Goal: Task Accomplishment & Management: Use online tool/utility

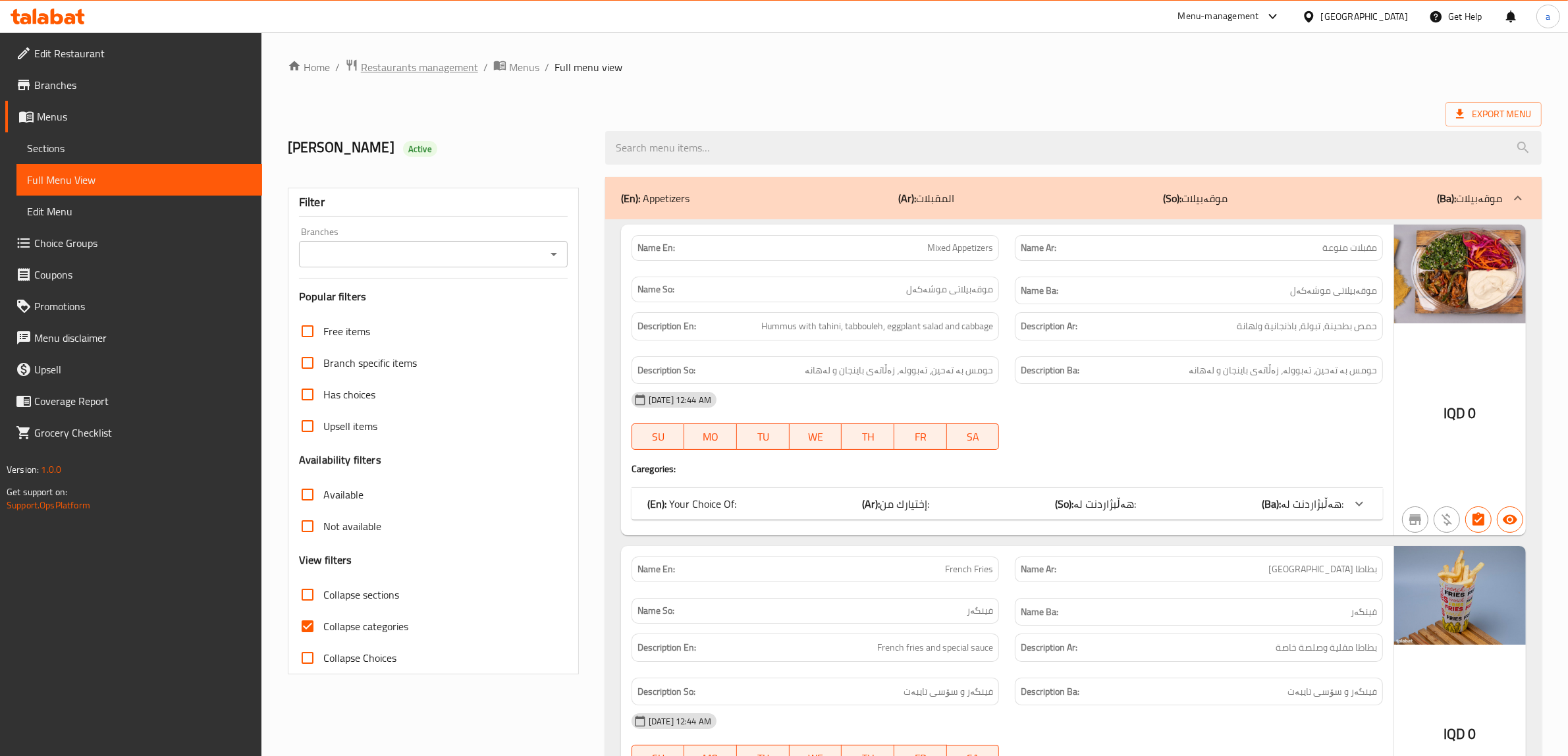
click at [462, 64] on span "Restaurants management" at bounding box center [420, 67] width 117 height 16
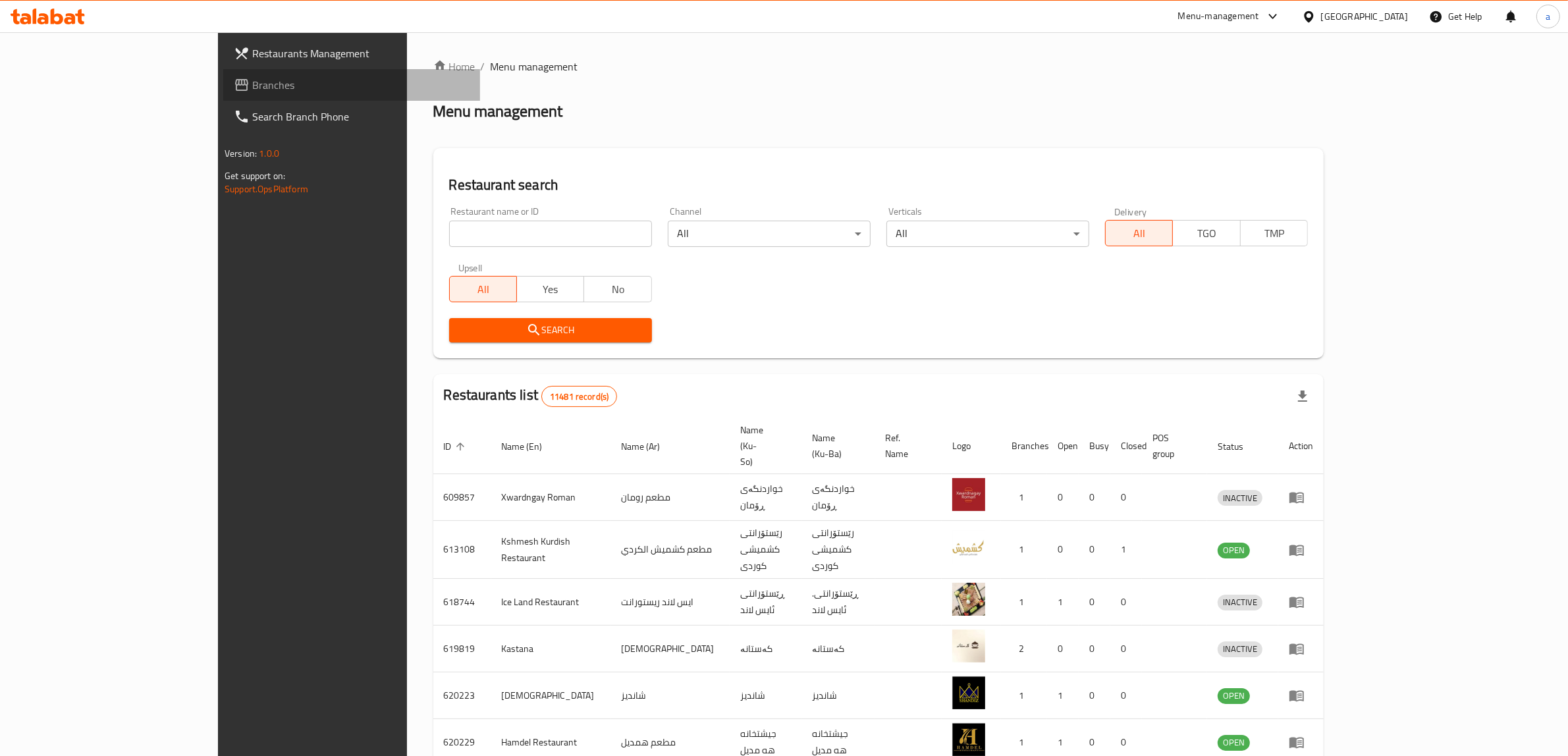
click at [252, 82] on span "Branches" at bounding box center [361, 85] width 217 height 16
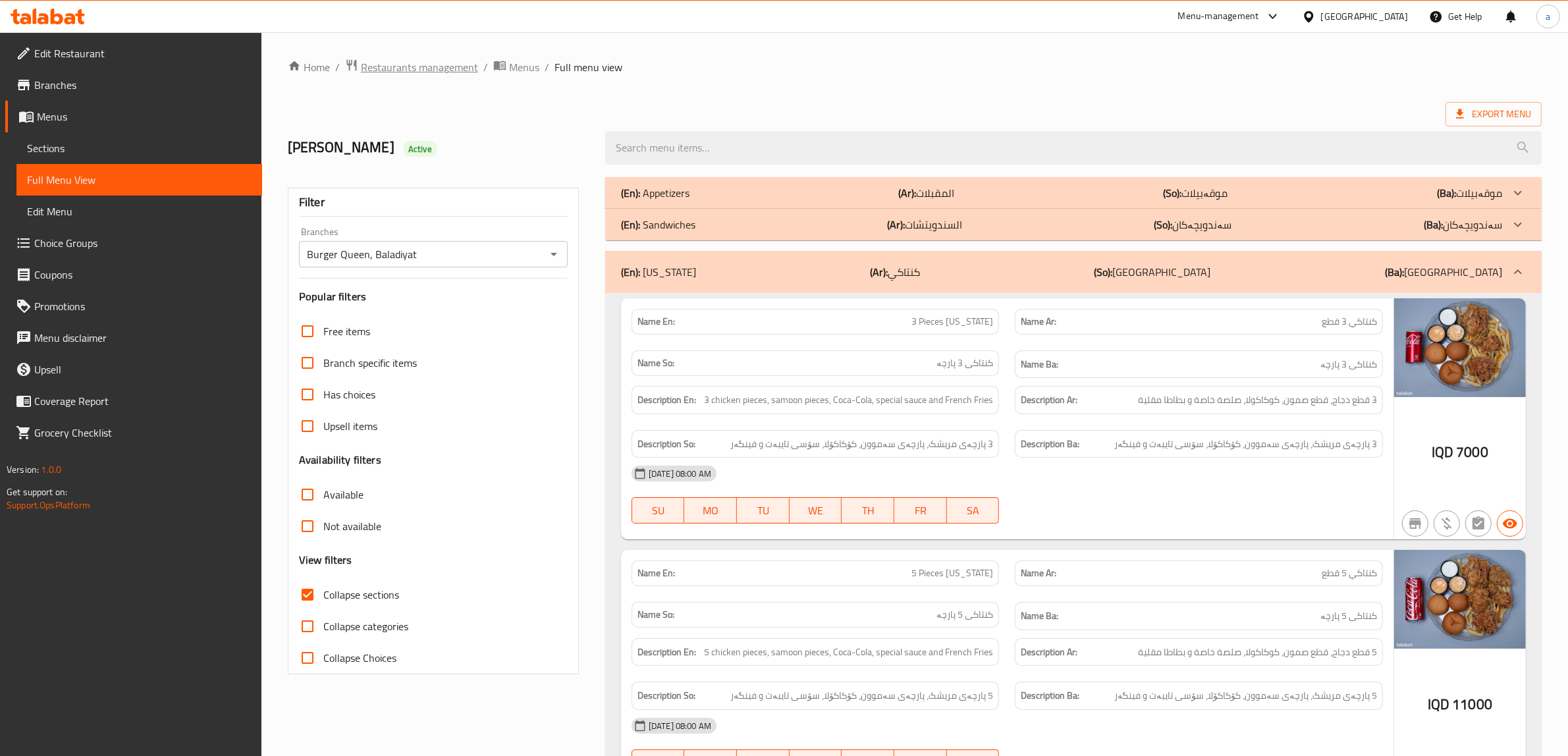
click at [438, 66] on span "Restaurants management" at bounding box center [420, 67] width 117 height 16
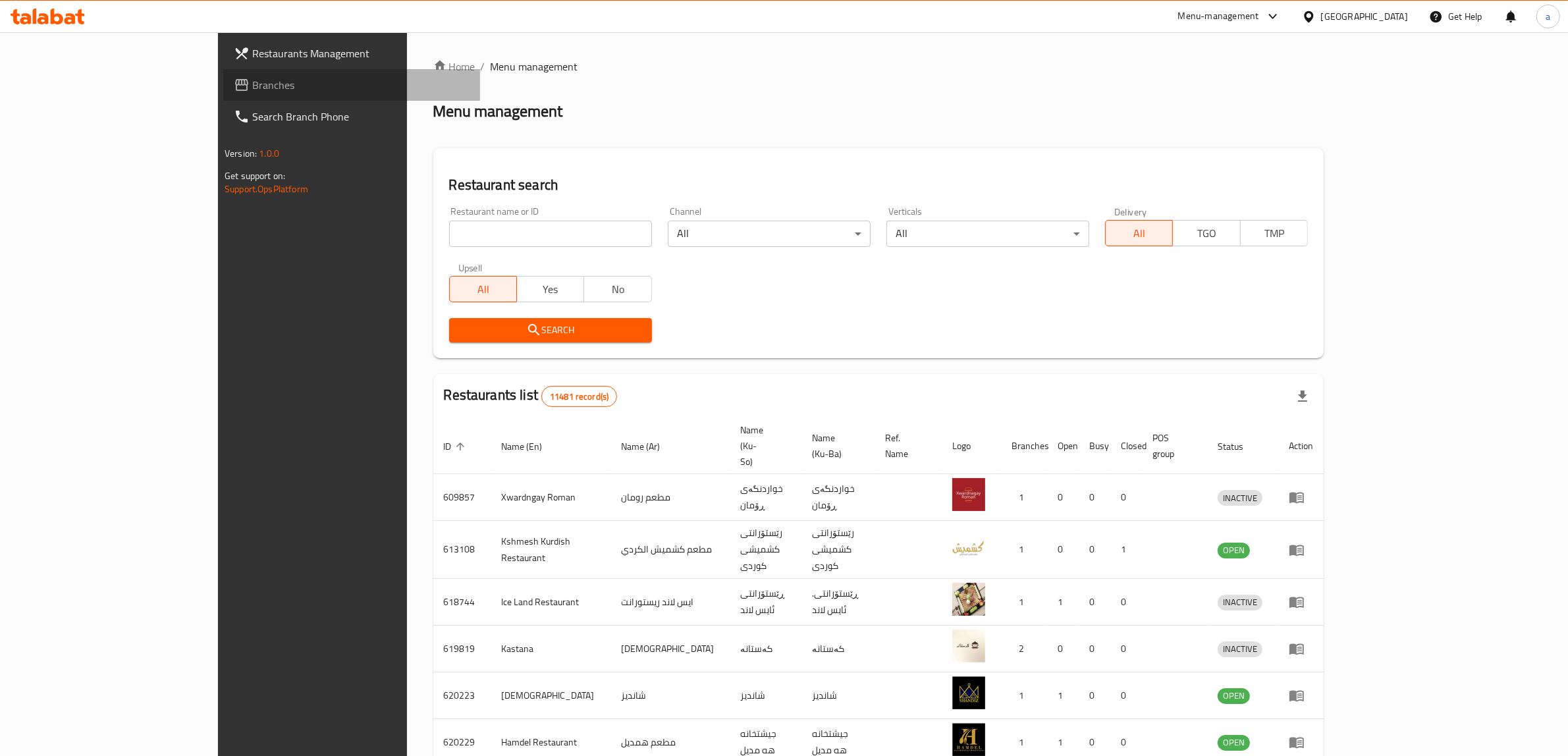
click at [252, 86] on span "Branches" at bounding box center [361, 85] width 217 height 16
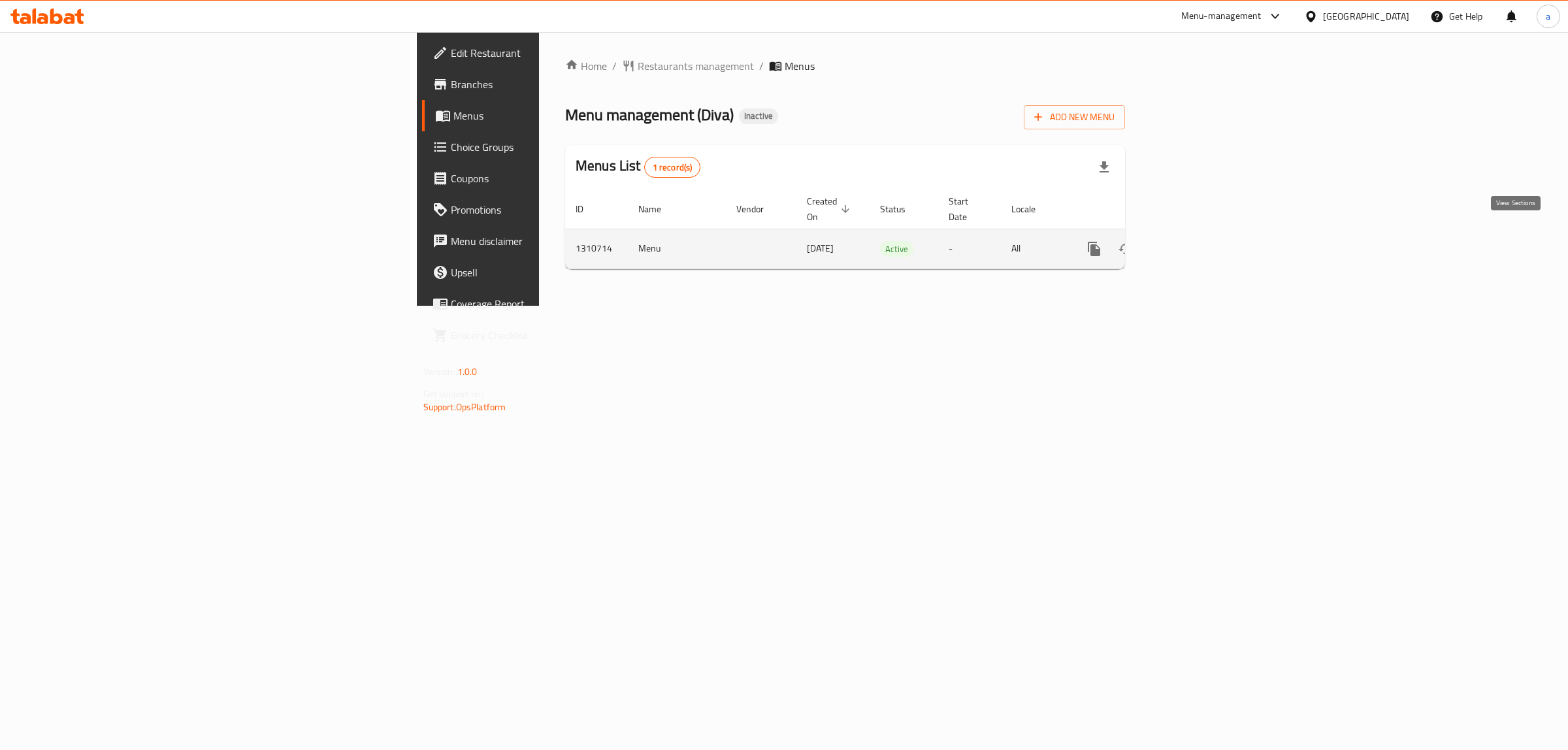
click at [1204, 236] on link "enhanced table" at bounding box center [1189, 249] width 31 height 31
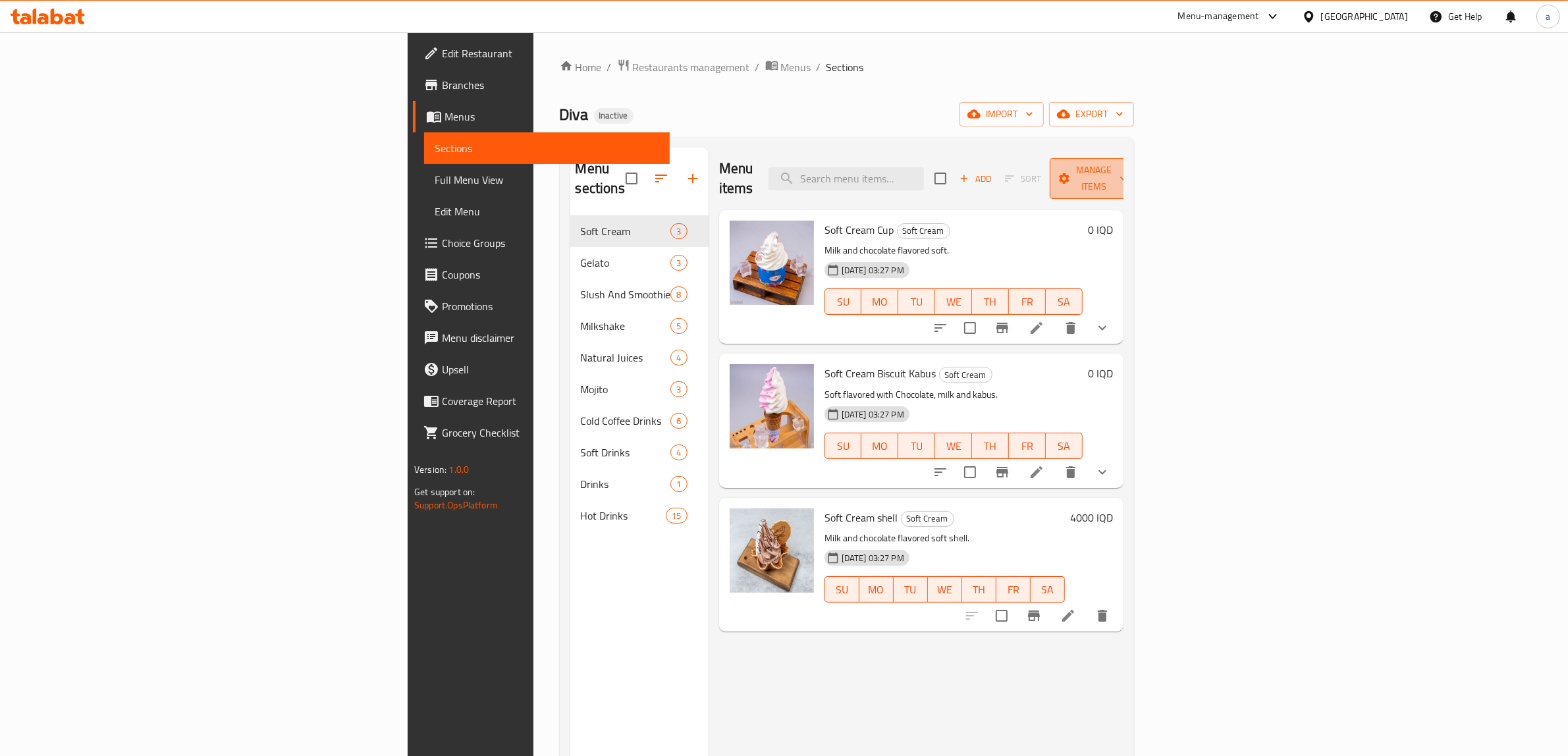
click at [1138, 159] on button "Manage items" at bounding box center [1093, 178] width 88 height 41
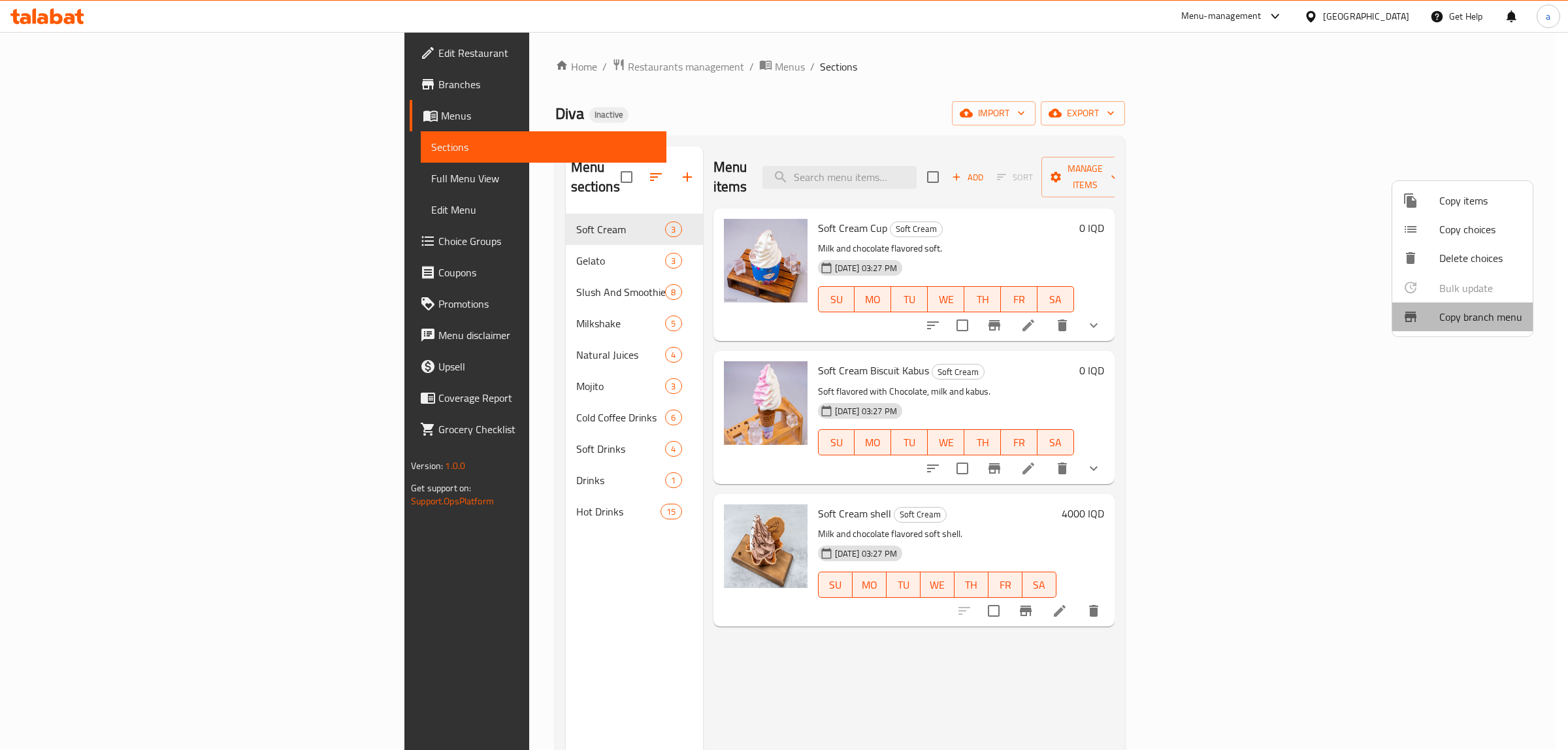
click at [1442, 311] on span "Copy branch menu" at bounding box center [1481, 317] width 83 height 16
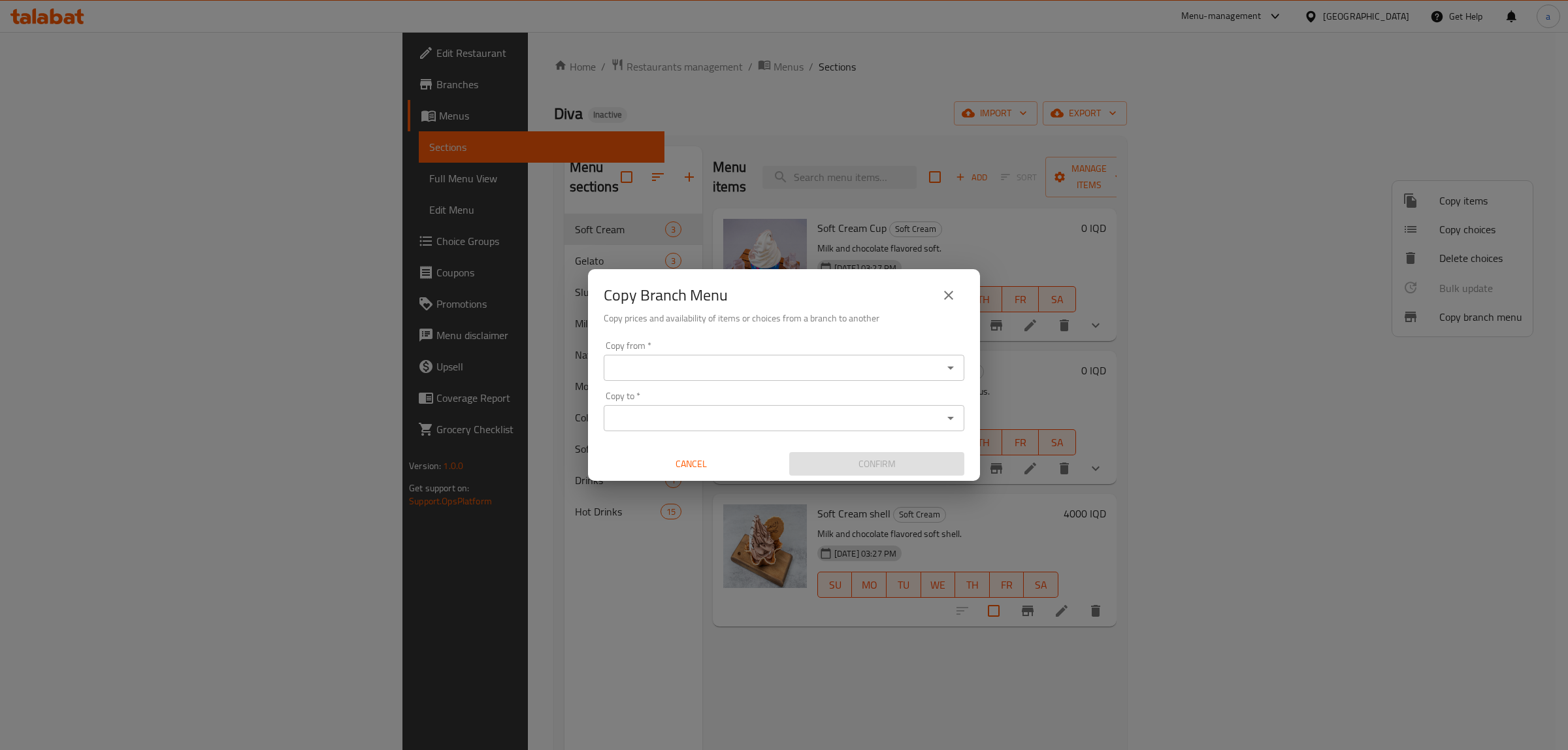
click at [823, 383] on div "Copy from   * Copy from * Copy to   * Copy to * Cancel Confirm" at bounding box center [784, 408] width 392 height 145
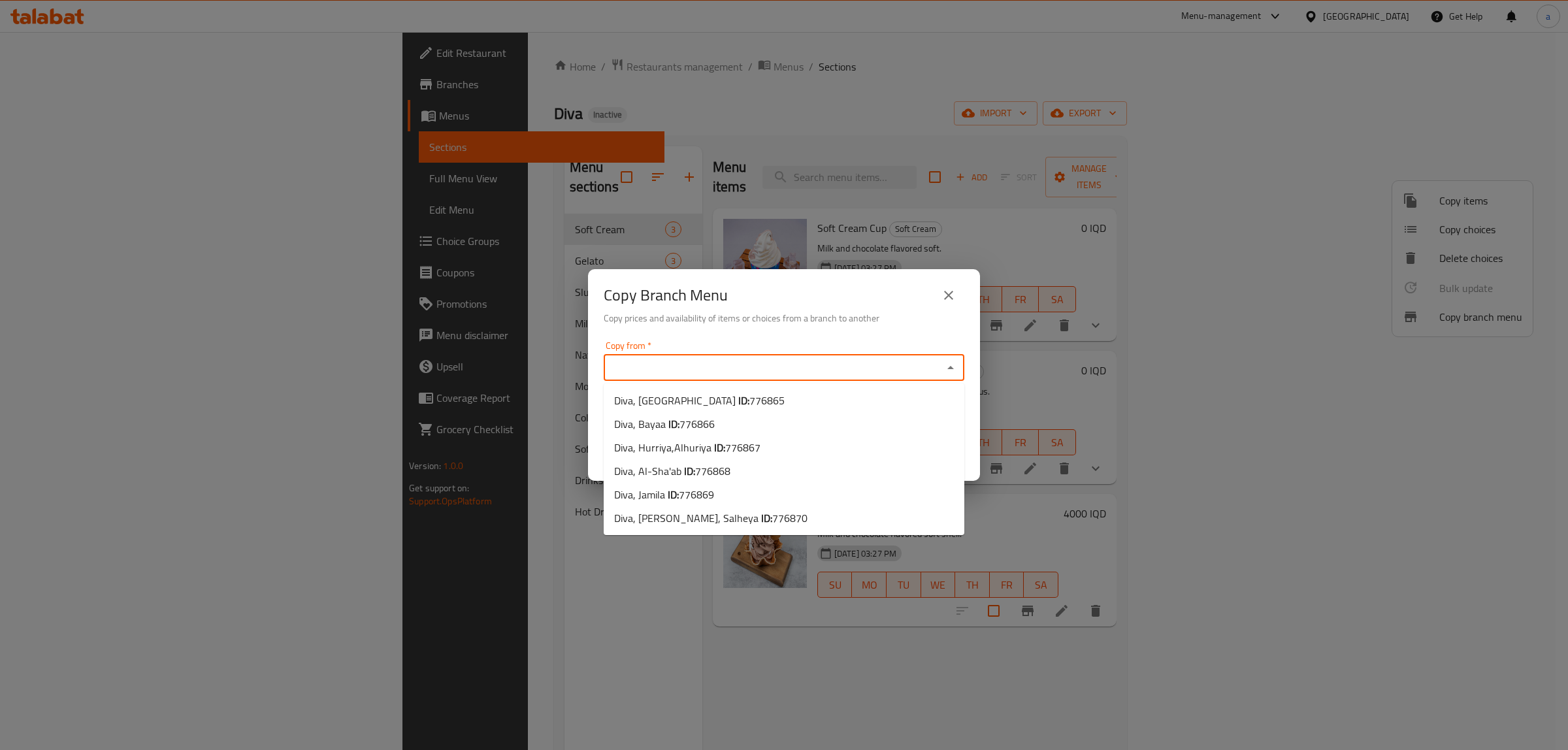
click at [812, 366] on input "Copy from   *" at bounding box center [773, 368] width 331 height 18
click at [750, 403] on span "776865" at bounding box center [767, 401] width 35 height 20
type input "Diva, Palestine Street"
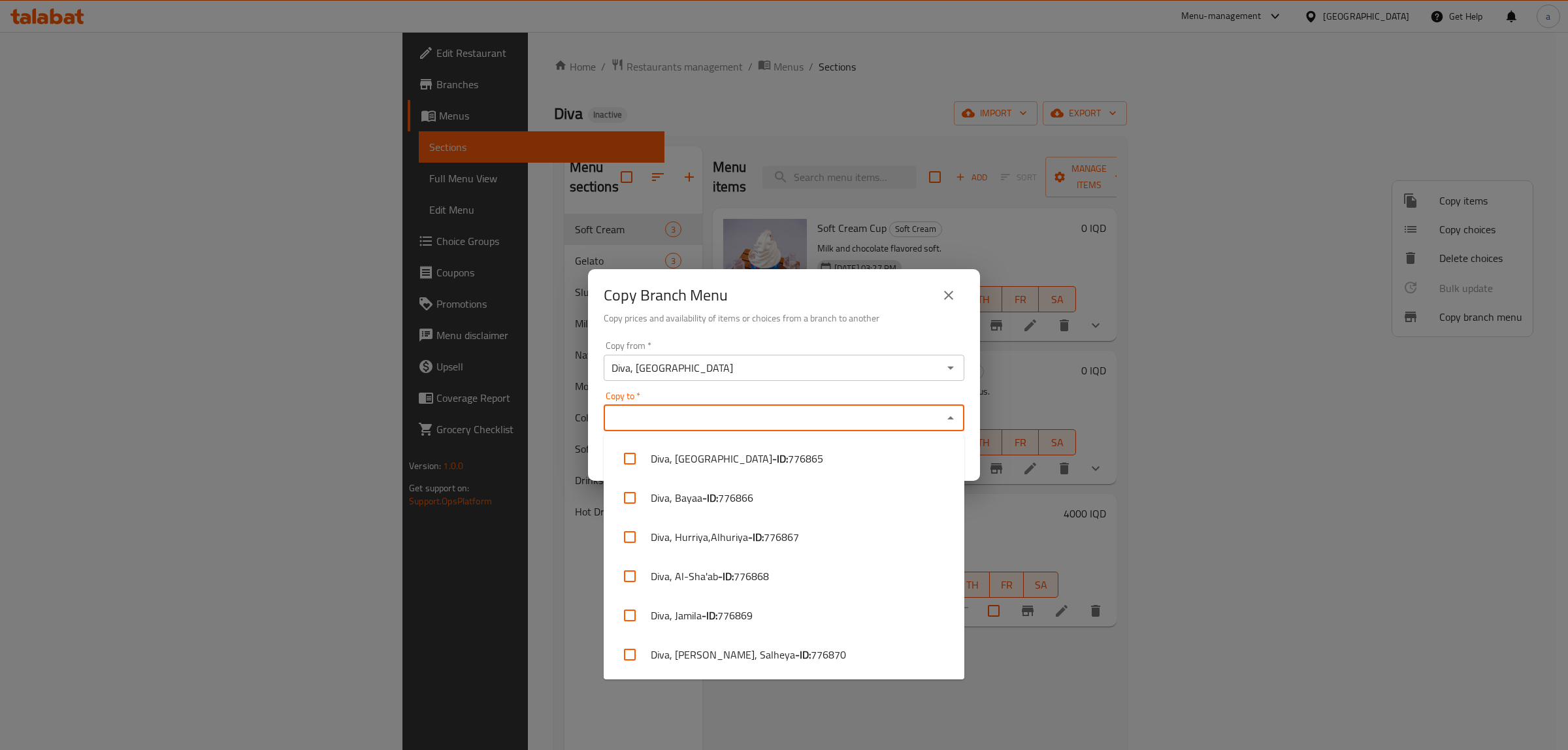
click at [726, 425] on input "Copy to   *" at bounding box center [773, 418] width 331 height 18
click at [729, 507] on li "Diva, Bayaa - ID: 776866" at bounding box center [784, 497] width 361 height 39
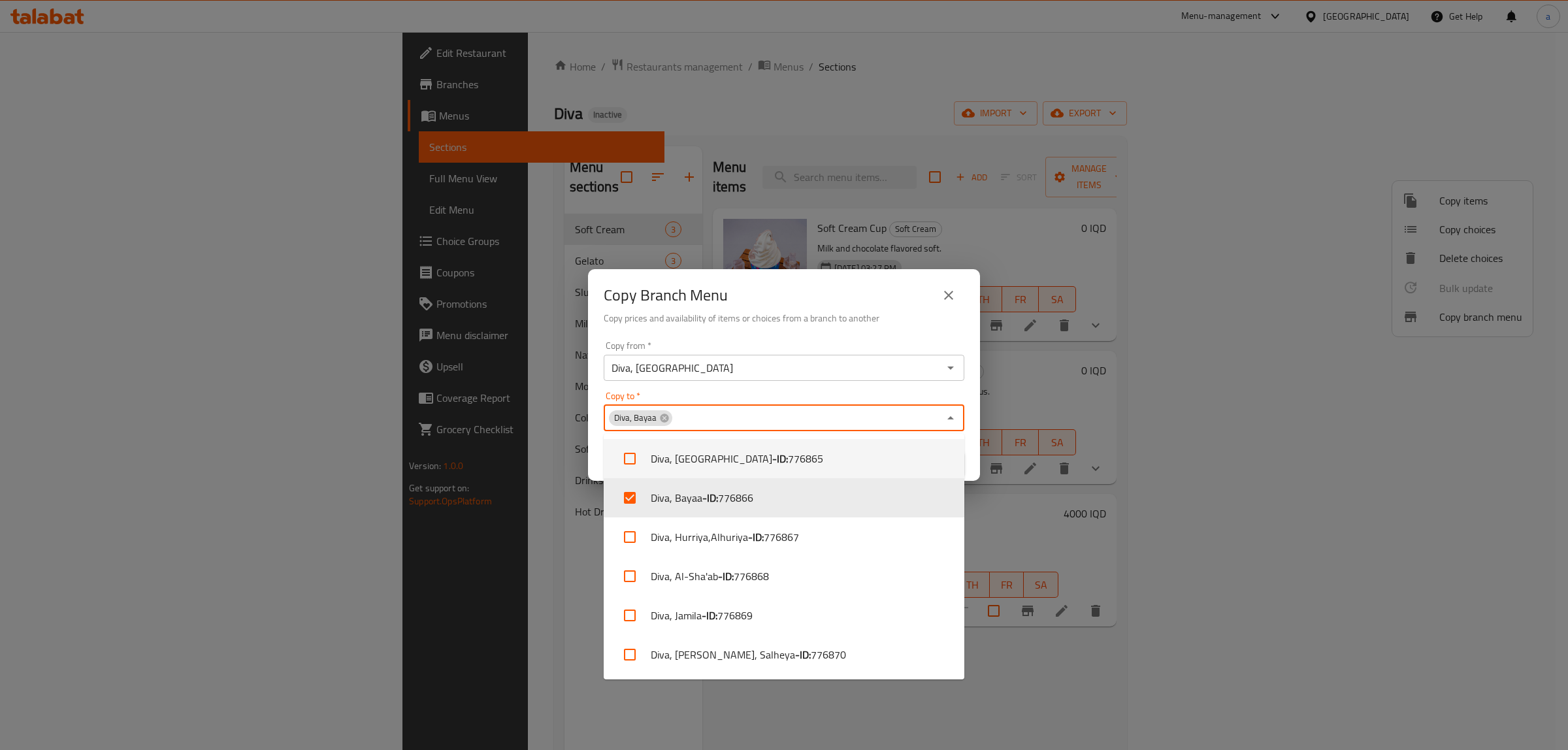
click at [813, 399] on div "Copy to   * Diva, Bayaa Copy to *" at bounding box center [784, 411] width 361 height 40
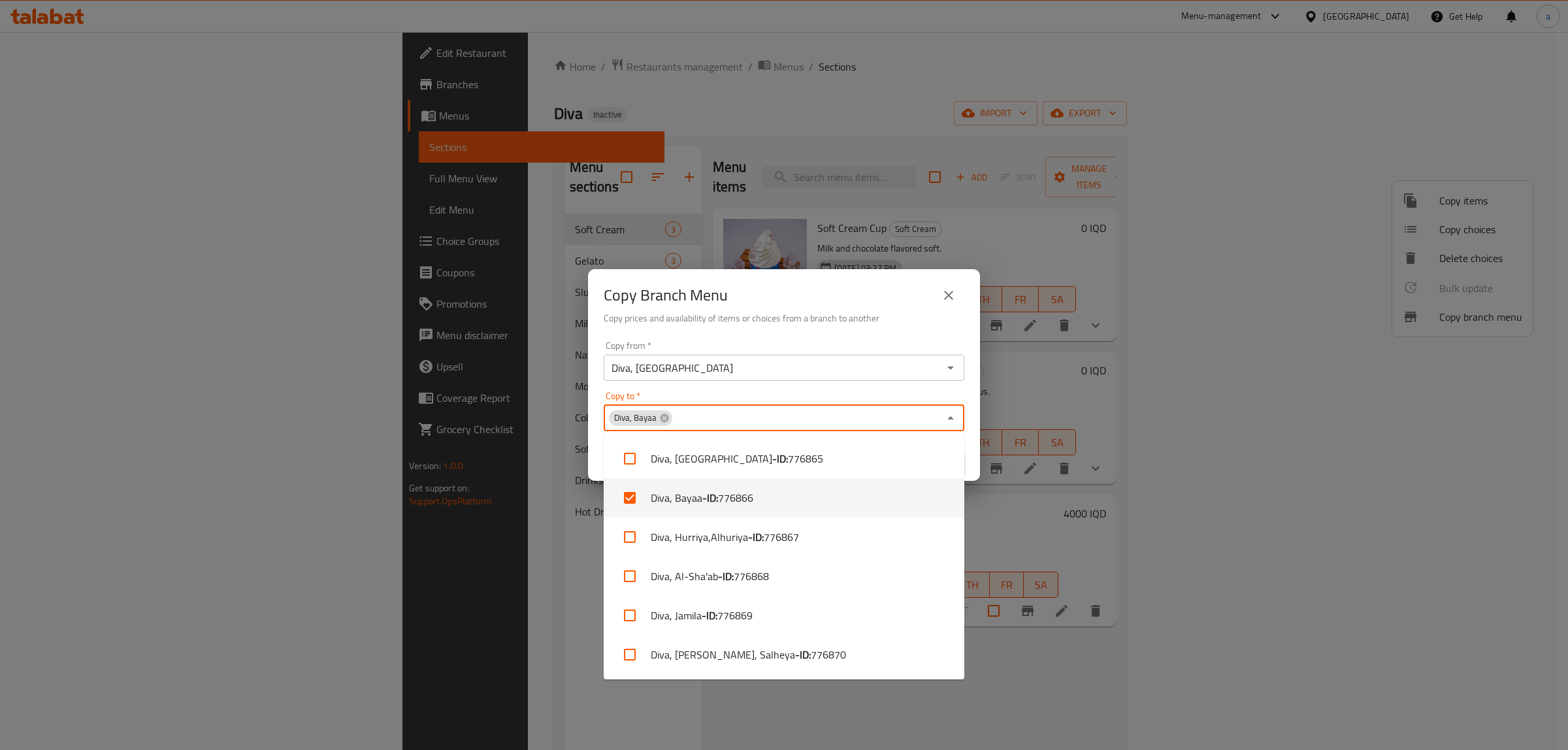
click at [853, 497] on li "Diva, Bayaa - ID: 776866" at bounding box center [784, 497] width 361 height 39
click at [760, 498] on li "Diva, Bayaa - ID: 776866" at bounding box center [784, 497] width 361 height 39
checkbox input "true"
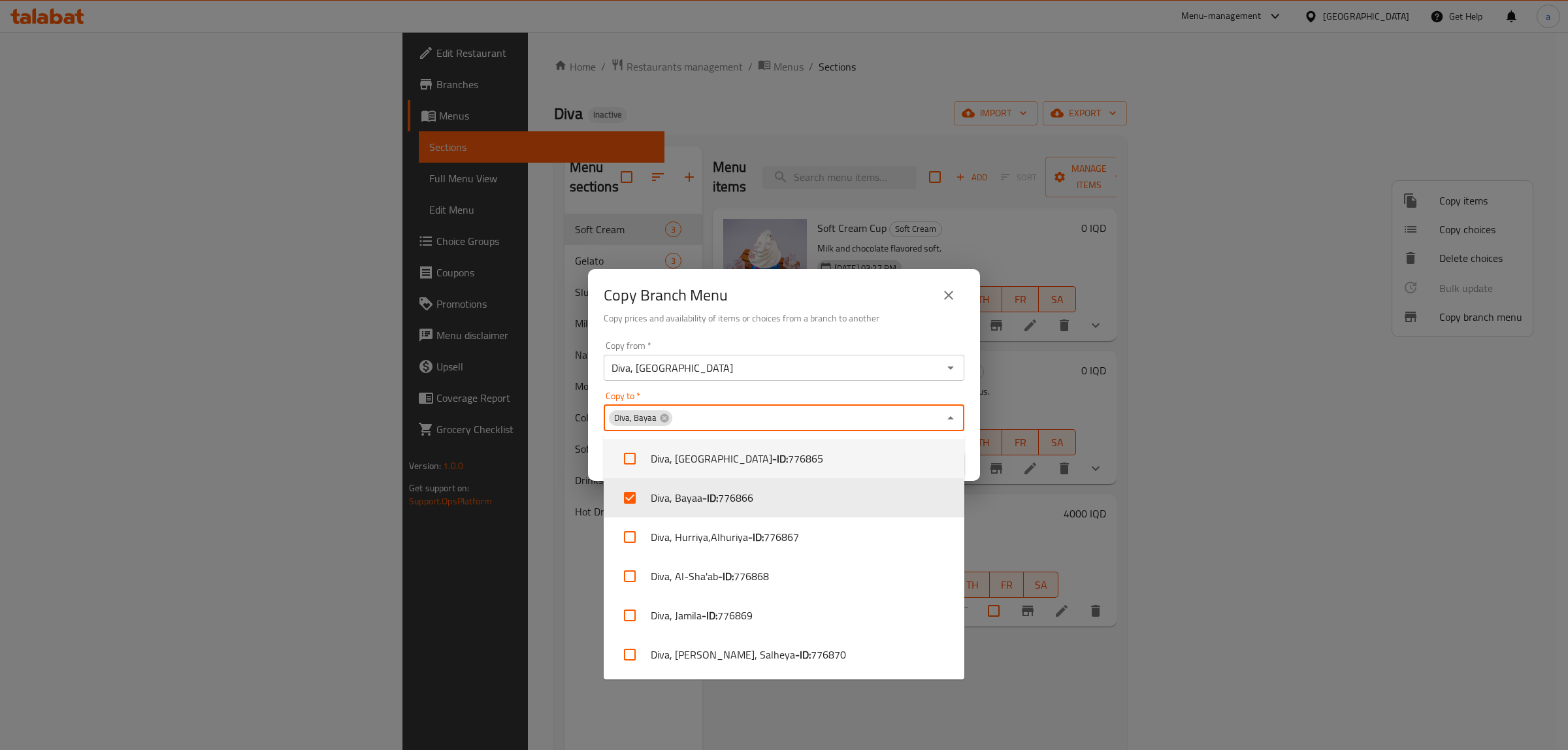
click at [972, 453] on div "Copy from   * Diva, Palestine Street Copy from * Copy to   * Diva, Bayaa Copy t…" at bounding box center [784, 408] width 392 height 145
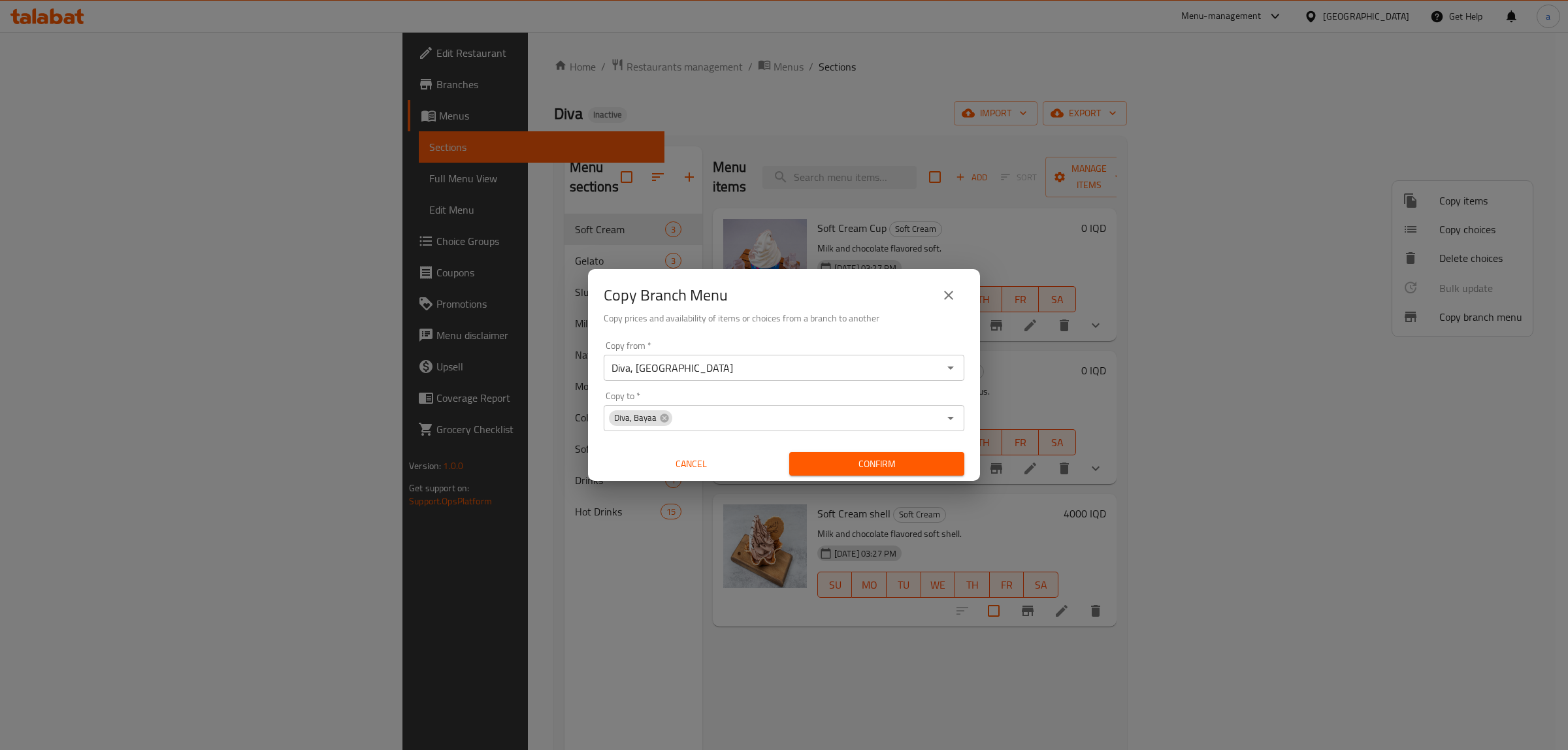
click at [936, 459] on span "Confirm" at bounding box center [877, 464] width 154 height 16
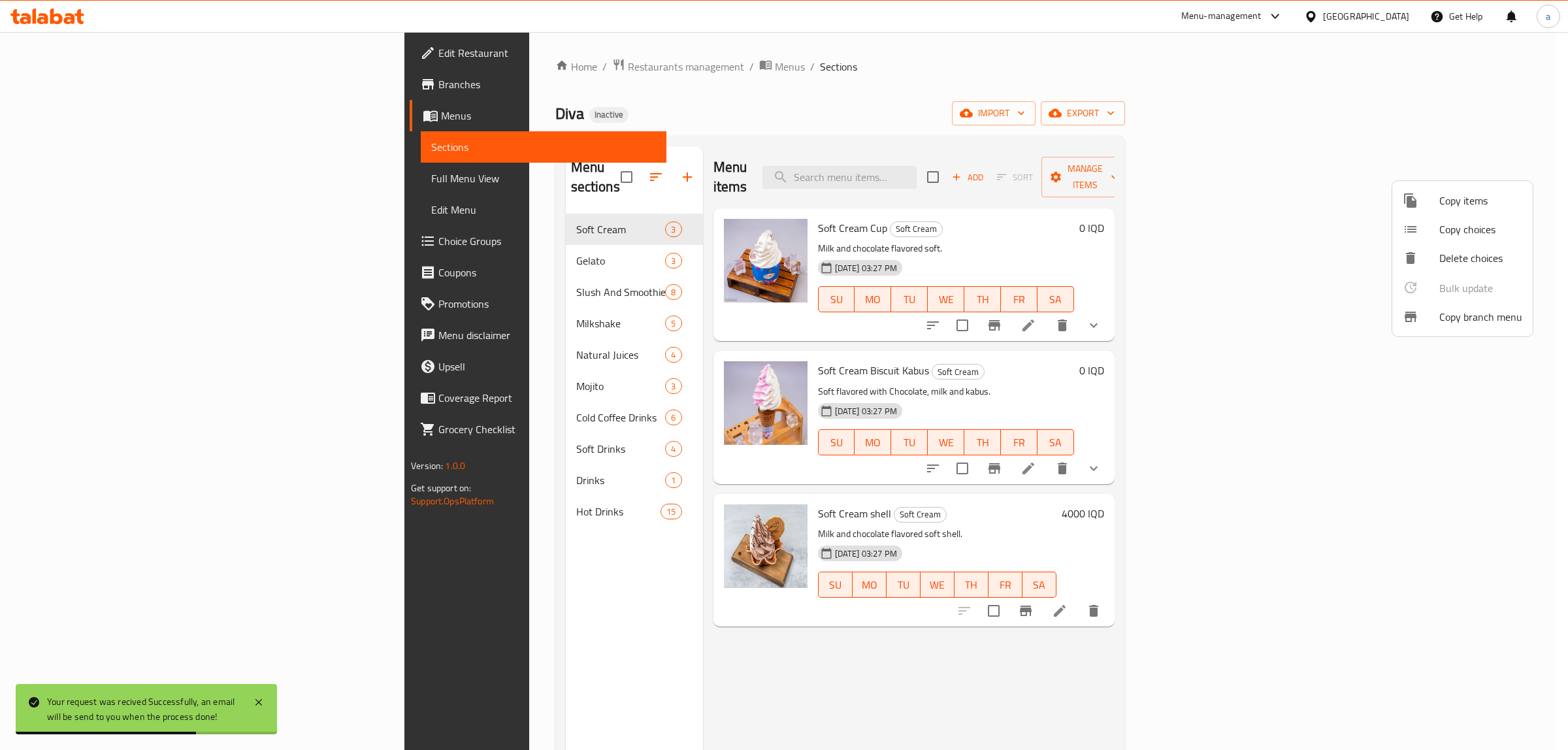
click at [119, 175] on div at bounding box center [784, 375] width 1568 height 750
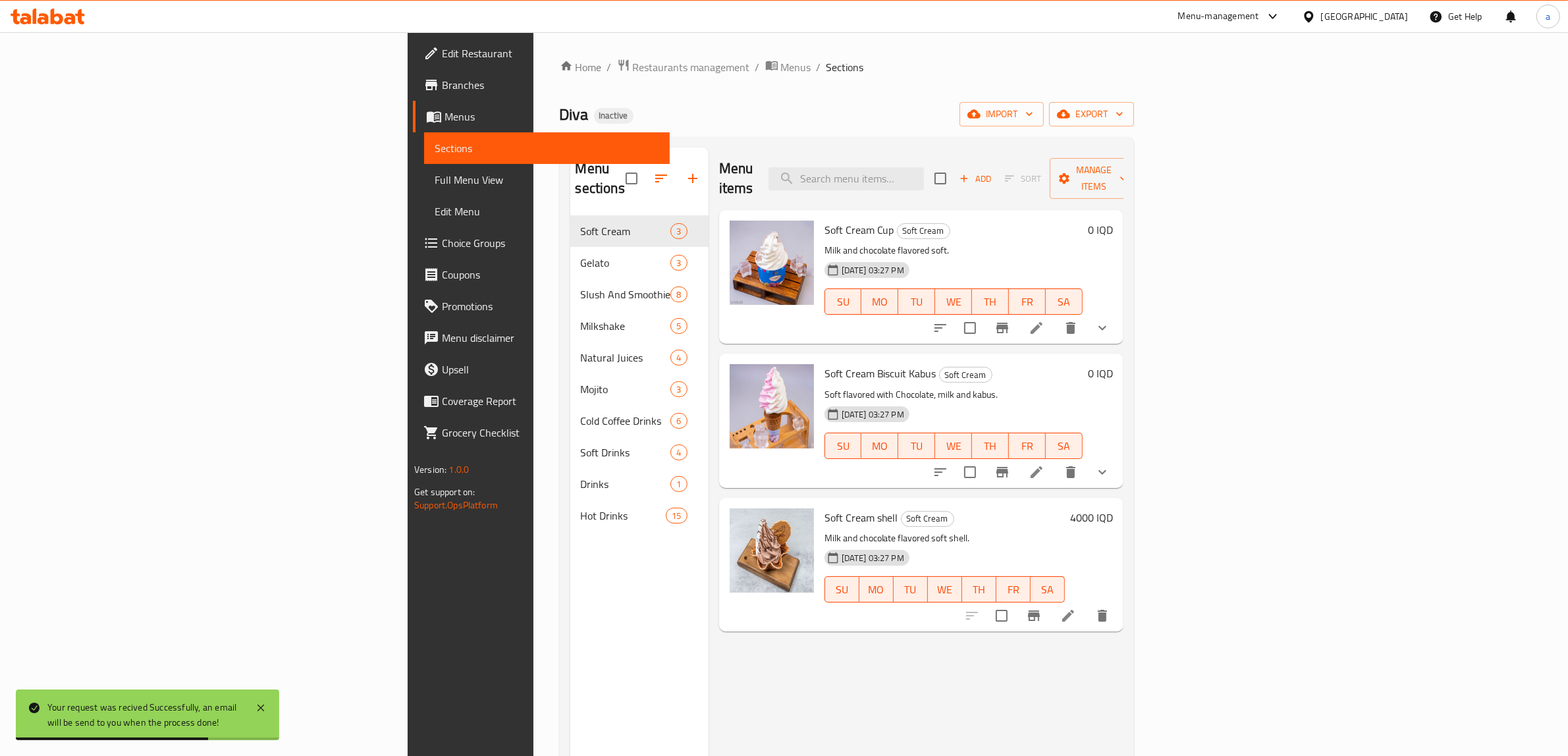
click at [435, 188] on span "Full Menu View" at bounding box center [547, 179] width 224 height 16
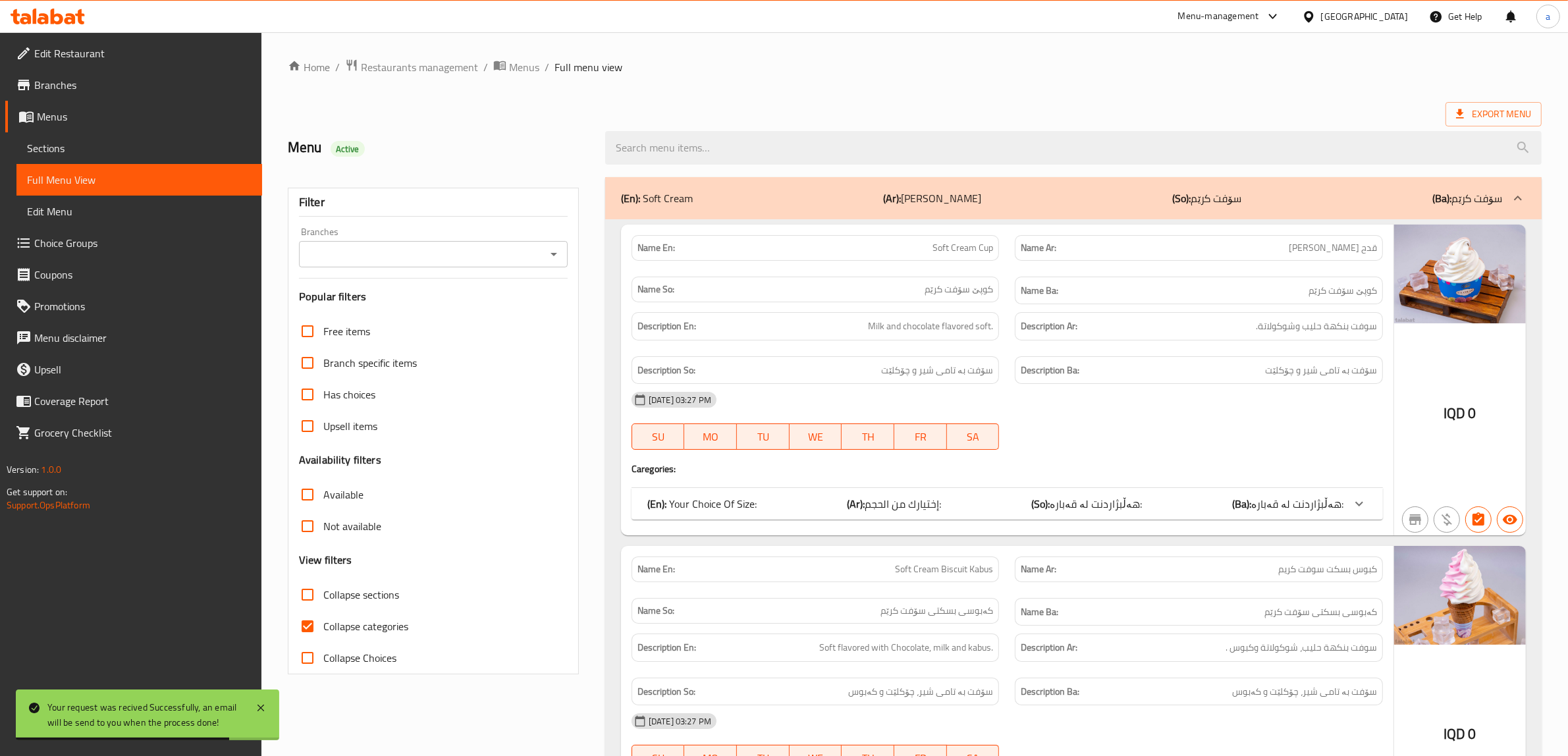
click at [557, 257] on icon "Open" at bounding box center [554, 254] width 16 height 16
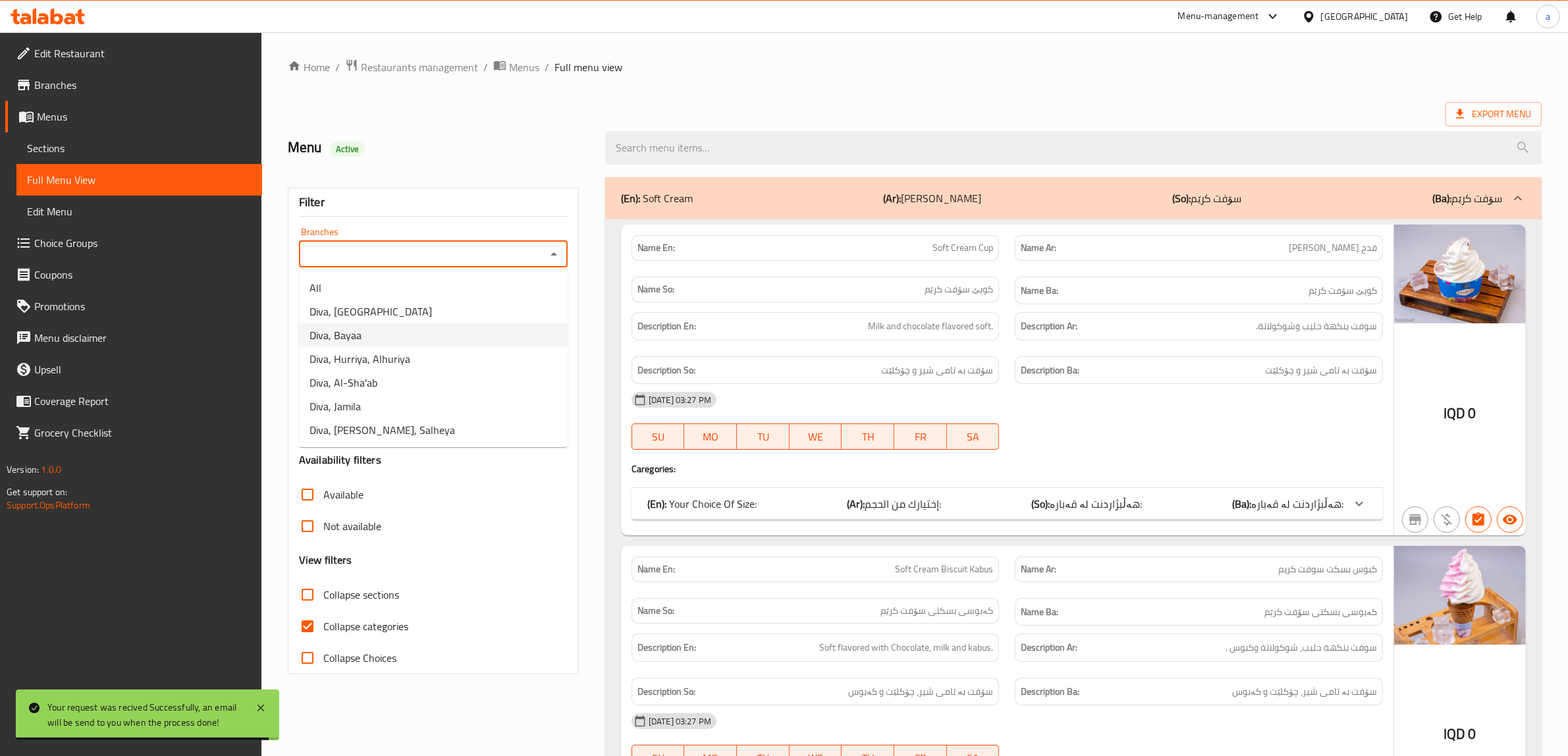
click at [386, 332] on li "Diva, Bayaa" at bounding box center [433, 334] width 269 height 24
type input "Diva, Bayaa"
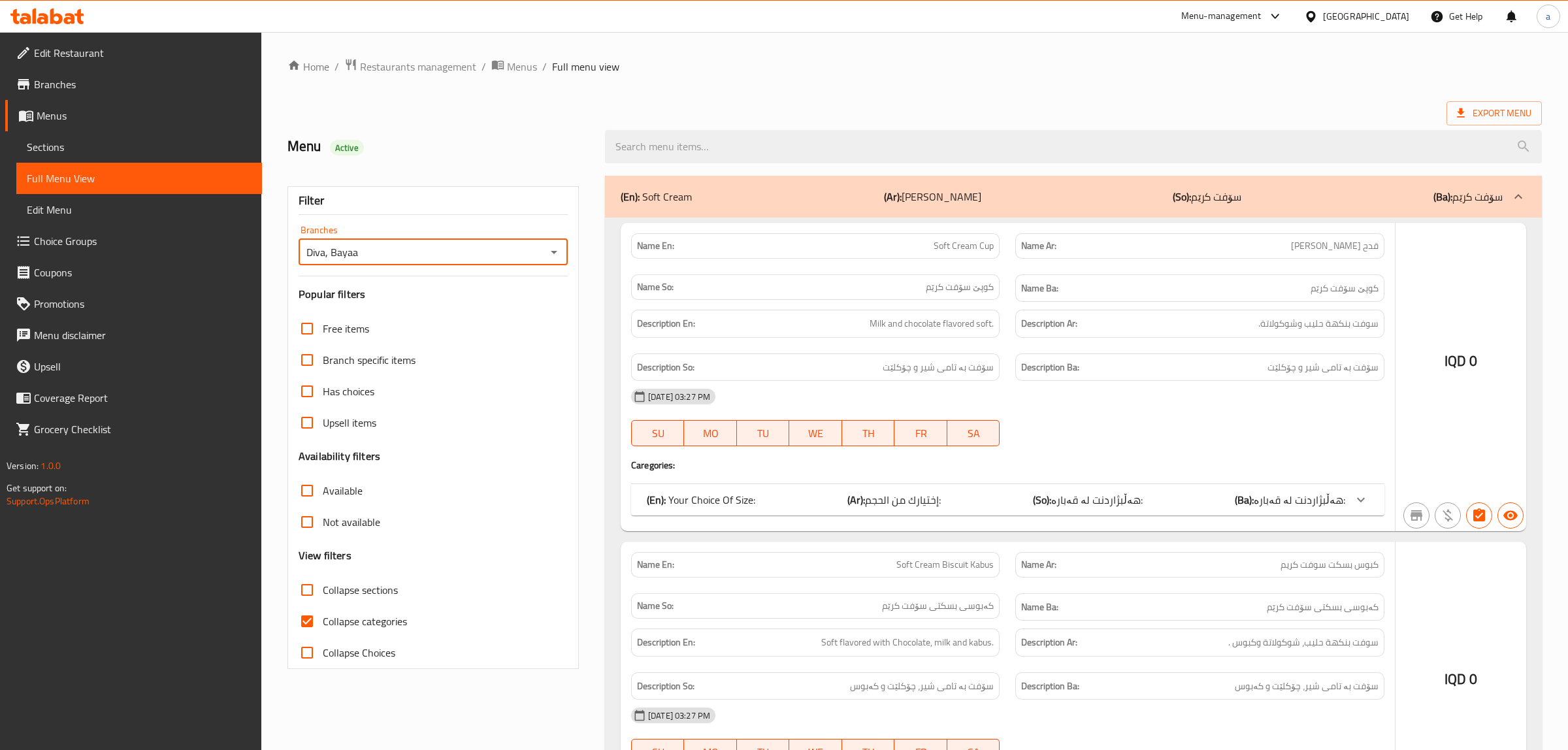
click at [301, 621] on div at bounding box center [784, 375] width 1568 height 750
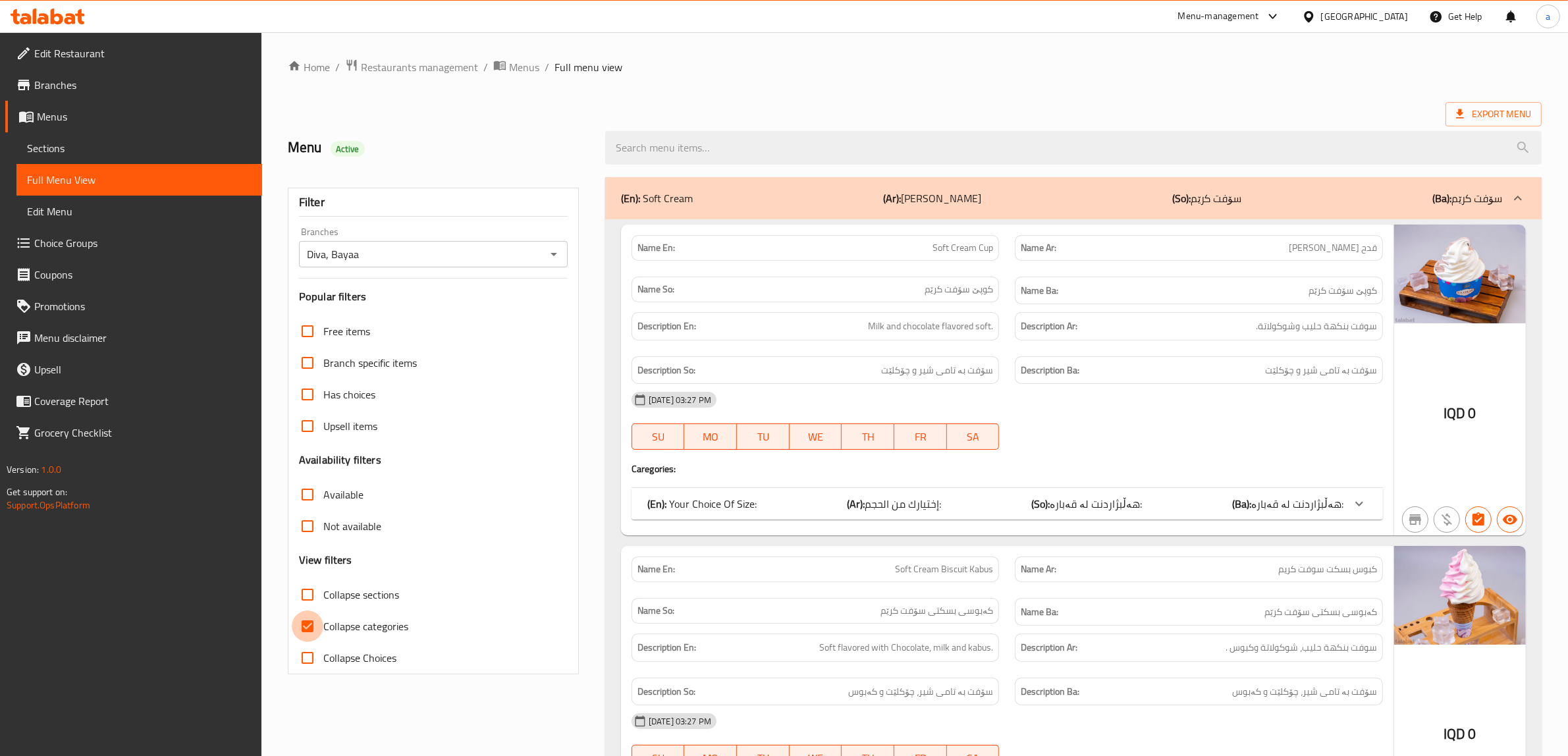
click at [303, 626] on input "Collapse categories" at bounding box center [307, 626] width 31 height 31
checkbox input "false"
